Goal: Task Accomplishment & Management: Complete application form

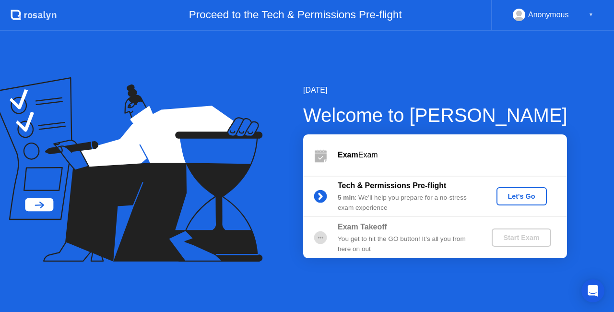
click at [529, 198] on div "Let's Go" at bounding box center [521, 196] width 43 height 8
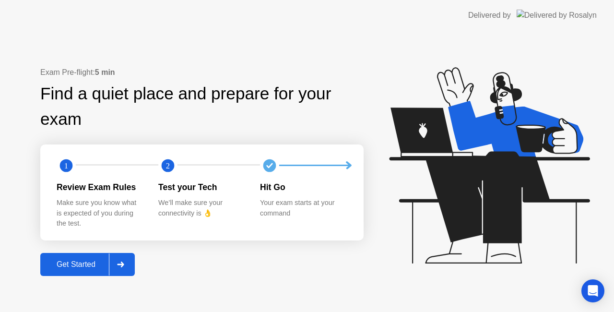
click at [80, 264] on div "Get Started" at bounding box center [76, 264] width 66 height 9
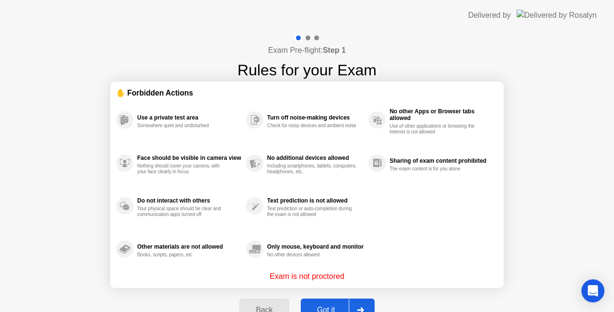
click at [323, 306] on div "Got it" at bounding box center [326, 310] width 45 height 9
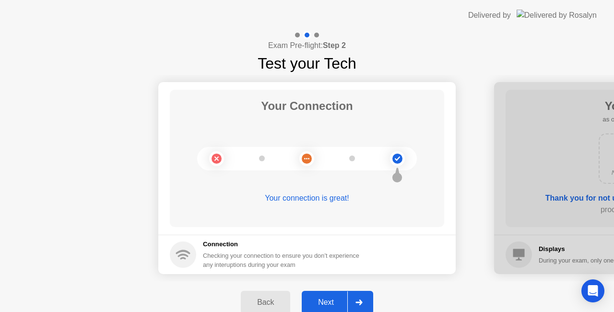
click at [363, 300] on div at bounding box center [358, 302] width 23 height 22
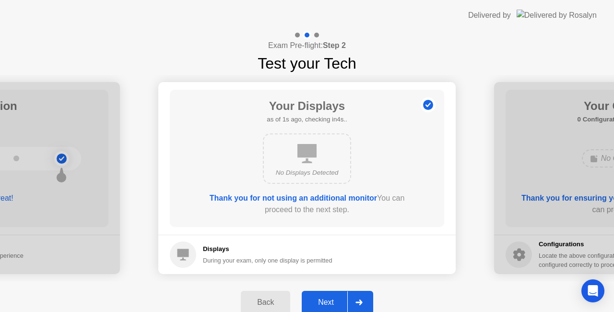
click at [363, 300] on div at bounding box center [358, 302] width 23 height 22
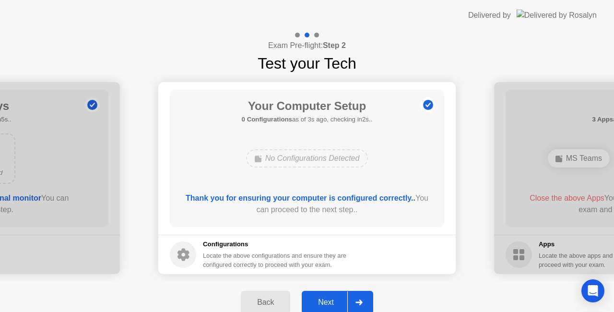
click at [363, 300] on div at bounding box center [358, 302] width 23 height 22
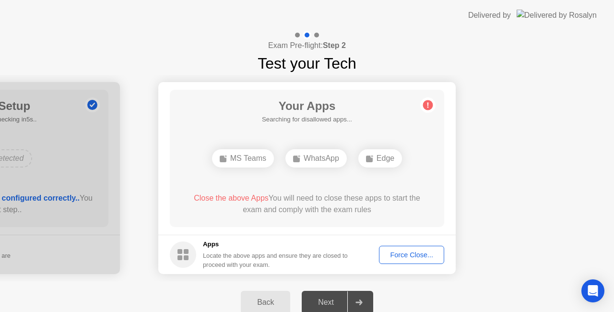
click at [407, 253] on div "Force Close..." at bounding box center [411, 255] width 59 height 8
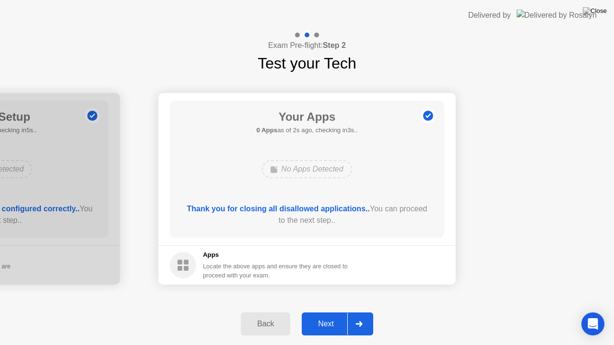
click at [368, 311] on div at bounding box center [358, 324] width 23 height 22
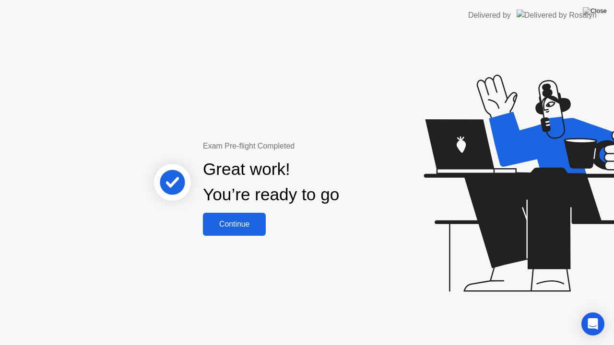
click at [239, 229] on div "Continue" at bounding box center [234, 224] width 57 height 9
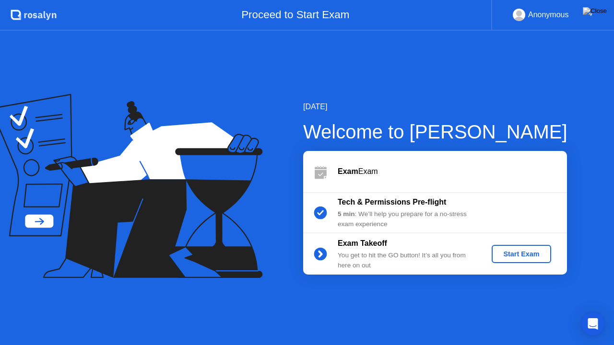
click at [517, 256] on div "Start Exam" at bounding box center [520, 254] width 51 height 8
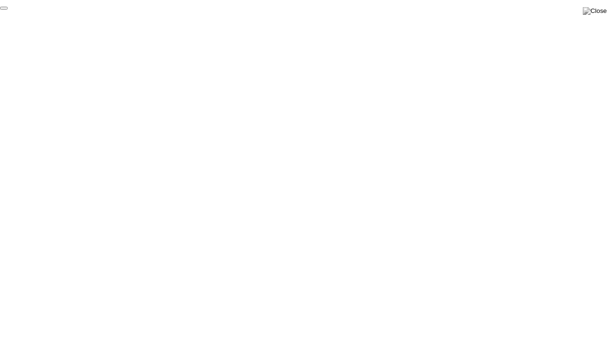
click div "End Proctoring Session"
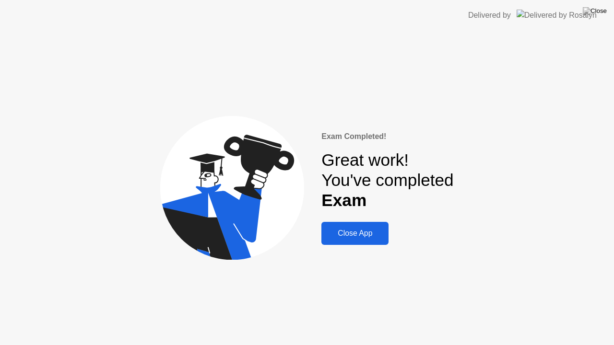
click at [362, 232] on div "Close App" at bounding box center [354, 233] width 61 height 9
